Goal: Information Seeking & Learning: Learn about a topic

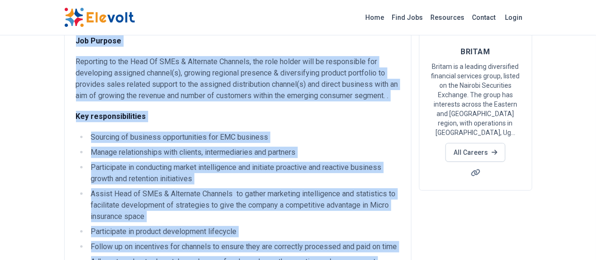
scroll to position [74, 0]
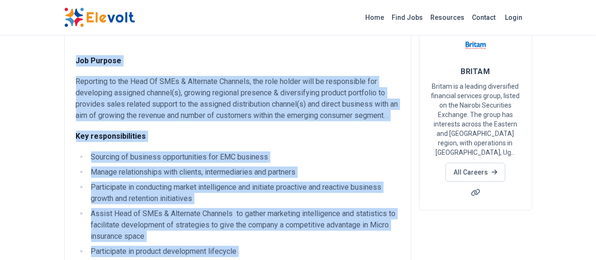
drag, startPoint x: 171, startPoint y: 181, endPoint x: 17, endPoint y: 60, distance: 195.9
copy div "Lor Ipsumdo Sitametco ad eli Sedd Ei TEMp & Incididun Utlabore, etd magn aliqua…"
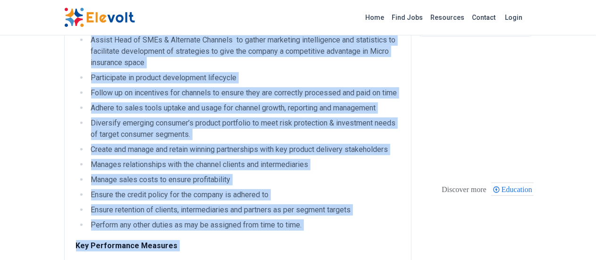
scroll to position [262, 0]
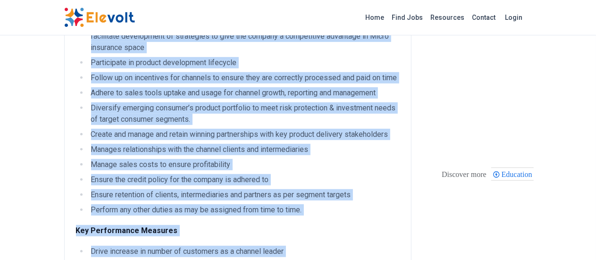
click at [160, 110] on li "Diversify emerging consumer’s product portfolio to meet risk protection & inves…" at bounding box center [243, 113] width 311 height 23
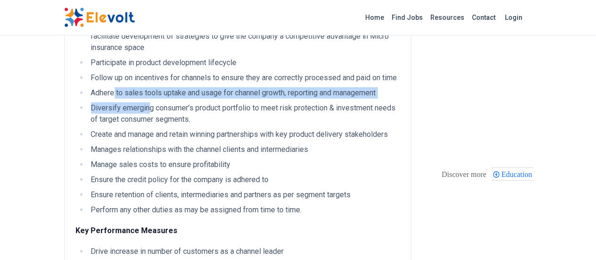
drag, startPoint x: 59, startPoint y: 84, endPoint x: 92, endPoint y: 88, distance: 33.3
click at [92, 88] on ul "Sourcing of business opportunities for EMC business Manage relationships with c…" at bounding box center [238, 89] width 324 height 253
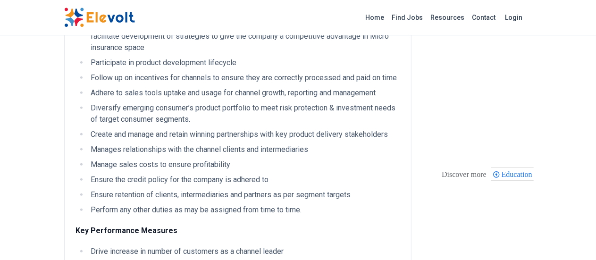
click at [88, 106] on li "Diversify emerging consumer’s product portfolio to meet risk protection & inves…" at bounding box center [243, 113] width 311 height 23
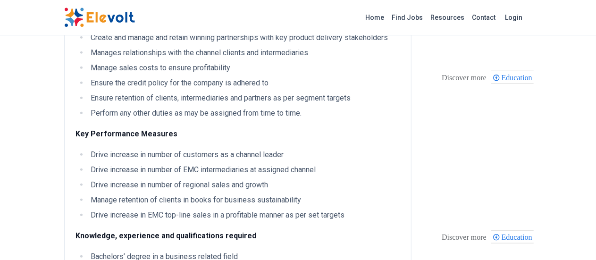
scroll to position [404, 0]
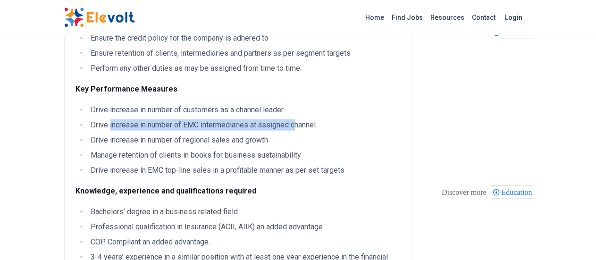
drag, startPoint x: 53, startPoint y: 113, endPoint x: 242, endPoint y: 115, distance: 188.7
click at [242, 119] on li "Drive increase in number of EMC intermediaries at assigned channel" at bounding box center [243, 124] width 311 height 11
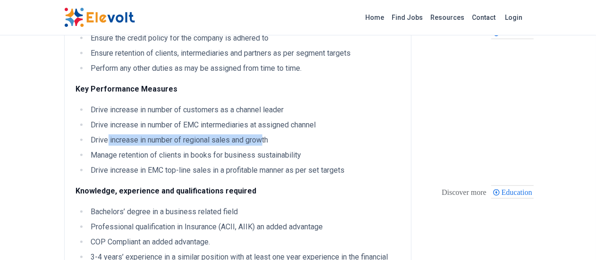
drag, startPoint x: 50, startPoint y: 129, endPoint x: 208, endPoint y: 130, distance: 158.1
click at [208, 134] on li "Drive increase in number of regional sales and growth" at bounding box center [243, 139] width 311 height 11
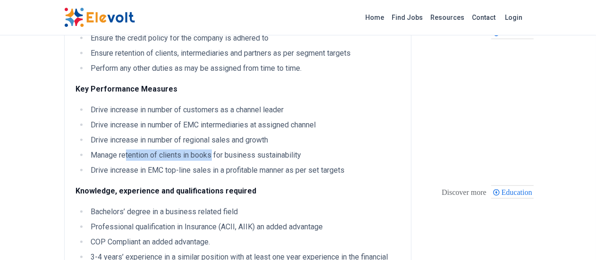
drag, startPoint x: 68, startPoint y: 144, endPoint x: 156, endPoint y: 142, distance: 87.8
click at [156, 150] on li "Manage retention of clients in books for business sustainability" at bounding box center [243, 155] width 311 height 11
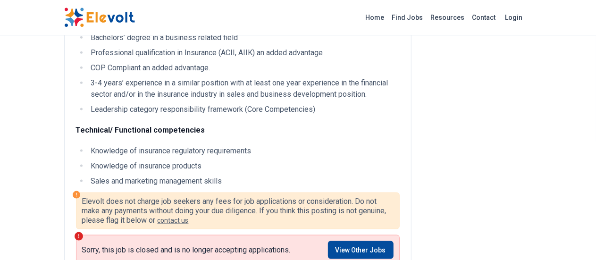
scroll to position [593, 0]
